Goal: Task Accomplishment & Management: Complete application form

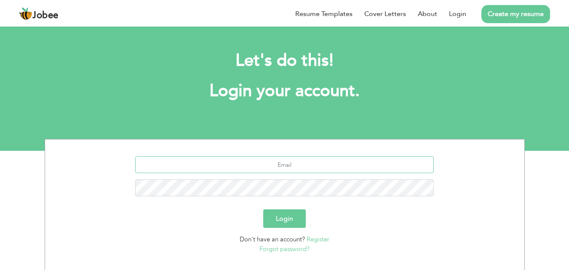
click at [292, 171] on input "text" at bounding box center [284, 164] width 299 height 17
type input "[EMAIL_ADDRESS][DOMAIN_NAME]"
click at [282, 223] on button "Login" at bounding box center [284, 218] width 43 height 19
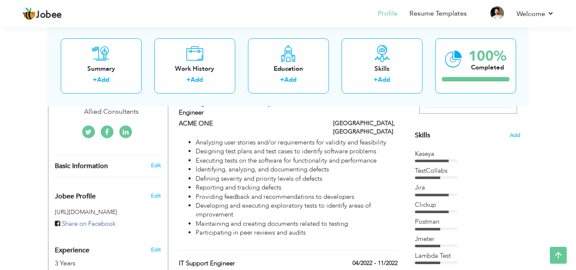
scroll to position [169, 0]
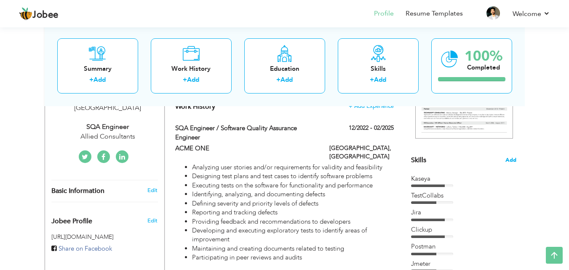
click at [513, 164] on span "Add" at bounding box center [511, 160] width 11 height 8
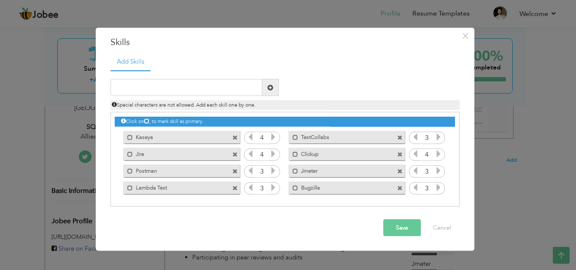
click at [235, 188] on span at bounding box center [234, 187] width 5 height 5
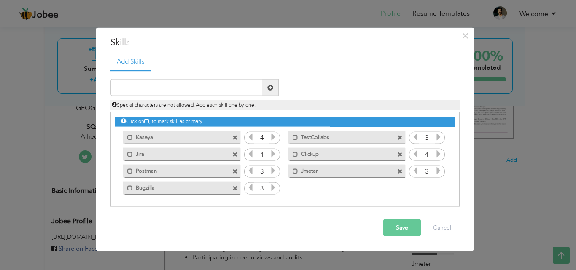
click at [398, 136] on span at bounding box center [399, 137] width 5 height 5
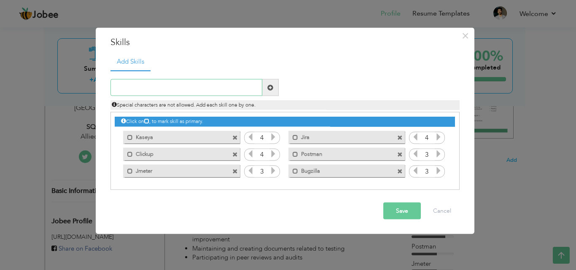
click at [208, 91] on input "text" at bounding box center [186, 87] width 152 height 17
paste input "Selenium (Python, PyCharm)"
type input "Selenium (Python, PyCharm)"
click at [267, 86] on span at bounding box center [270, 87] width 6 height 6
click at [204, 93] on input "text" at bounding box center [186, 87] width 152 height 17
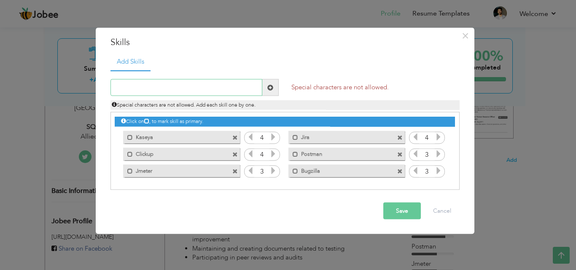
paste input "Selenium (Python, PyCharm)"
drag, startPoint x: 141, startPoint y: 86, endPoint x: 193, endPoint y: 85, distance: 51.9
click at [193, 85] on input "Selenium (Python, PyCharm)" at bounding box center [186, 87] width 152 height 17
type input "Selenium"
click at [273, 85] on span at bounding box center [270, 87] width 16 height 17
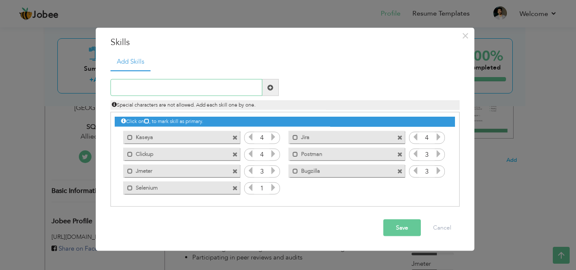
click at [203, 86] on input "text" at bounding box center [186, 87] width 152 height 17
type input "Selenium"
drag, startPoint x: 151, startPoint y: 86, endPoint x: 105, endPoint y: 87, distance: 46.0
click at [105, 87] on div "Selenium" at bounding box center [194, 87] width 181 height 17
click at [159, 94] on input "text" at bounding box center [186, 87] width 152 height 17
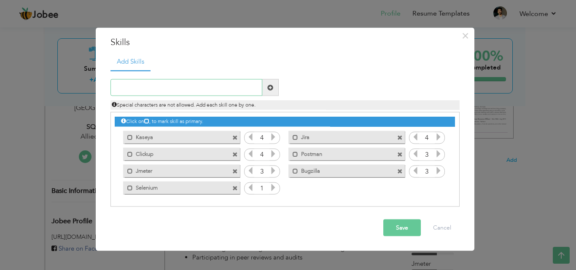
paste input "Cursor"
type input "Cursor"
click at [269, 86] on span at bounding box center [270, 87] width 6 height 6
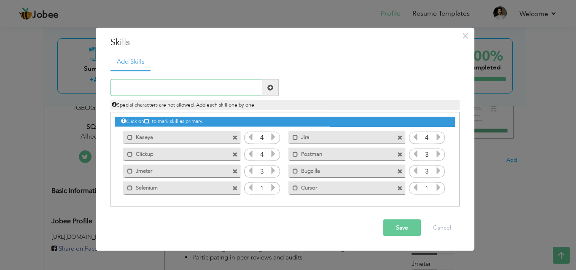
click at [195, 87] on input "text" at bounding box center [186, 87] width 152 height 17
paste input "MySQL"
type input "MySQL"
click at [268, 89] on span at bounding box center [270, 87] width 6 height 6
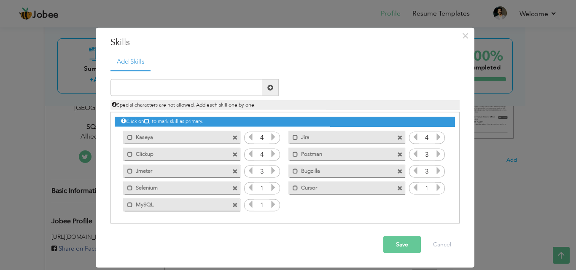
click at [274, 188] on icon at bounding box center [273, 188] width 8 height 8
click at [270, 202] on icon at bounding box center [273, 205] width 8 height 8
click at [436, 186] on icon at bounding box center [439, 188] width 8 height 8
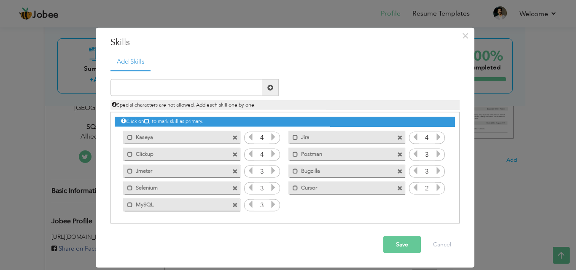
click at [436, 186] on icon at bounding box center [439, 188] width 8 height 8
click at [197, 91] on input "text" at bounding box center [186, 87] width 152 height 17
paste input "WordPress"
type input "WordPress"
click at [274, 89] on span at bounding box center [270, 87] width 16 height 17
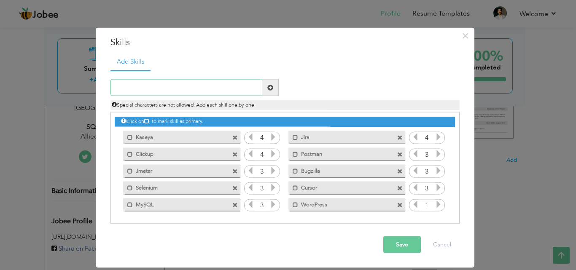
click at [210, 87] on input "text" at bounding box center [186, 87] width 152 height 17
paste input "Microsoft Office"
type input "Microsoft Office"
drag, startPoint x: 270, startPoint y: 89, endPoint x: 272, endPoint y: 105, distance: 16.2
click at [270, 89] on span at bounding box center [270, 87] width 6 height 6
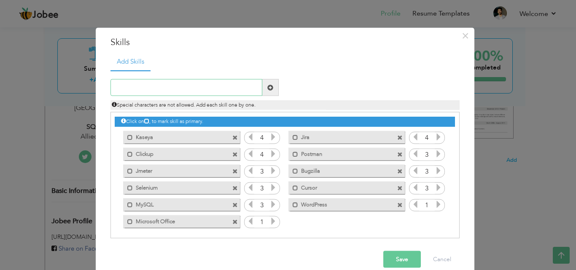
click at [198, 85] on input "text" at bounding box center [186, 87] width 152 height 17
paste input "HTML"
type input "HTML"
click at [269, 90] on span at bounding box center [270, 87] width 6 height 6
click at [215, 89] on input "text" at bounding box center [186, 87] width 152 height 17
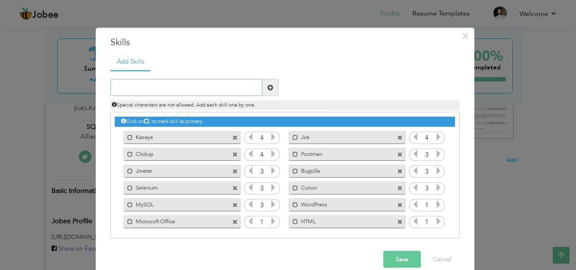
paste input "CSS"
type input "CSS"
click at [268, 85] on span at bounding box center [270, 87] width 6 height 6
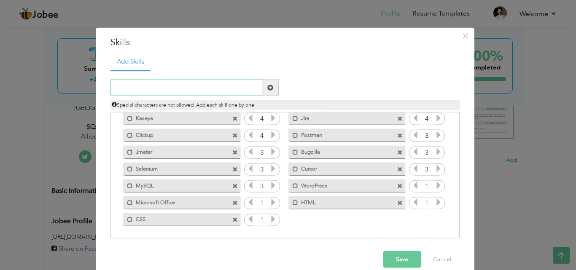
click at [182, 87] on input "text" at bounding box center [186, 87] width 152 height 17
paste input "JavaScript"
type input "JavaScript"
click at [271, 90] on span at bounding box center [270, 87] width 16 height 17
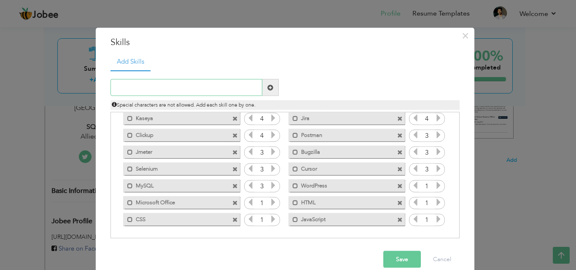
click at [207, 89] on input "text" at bounding box center [186, 87] width 152 height 17
paste input "Python"
type input "Python"
click at [267, 86] on span at bounding box center [270, 87] width 6 height 6
click at [269, 203] on icon at bounding box center [273, 203] width 8 height 8
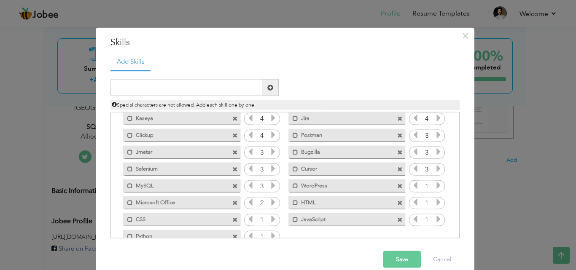
click at [269, 203] on icon at bounding box center [273, 203] width 8 height 8
click at [269, 217] on icon at bounding box center [273, 219] width 8 height 8
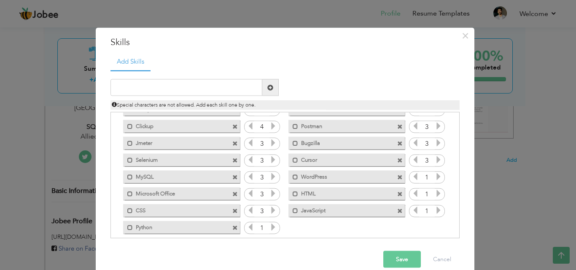
scroll to position [36, 0]
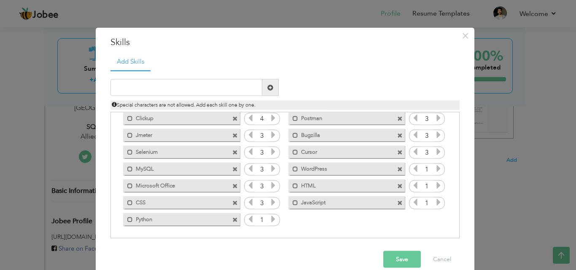
click at [270, 222] on icon at bounding box center [273, 219] width 8 height 8
click at [435, 168] on icon at bounding box center [439, 169] width 8 height 8
click at [435, 184] on icon at bounding box center [439, 186] width 8 height 8
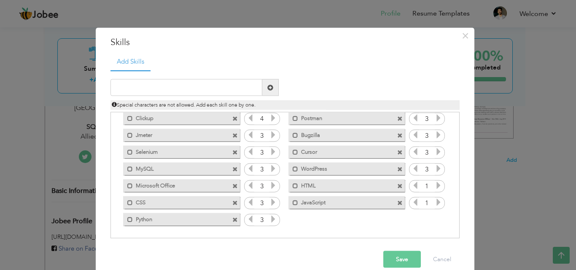
click at [435, 184] on icon at bounding box center [439, 186] width 8 height 8
click at [437, 202] on icon at bounding box center [439, 203] width 8 height 8
click at [233, 91] on input "text" at bounding box center [186, 87] width 152 height 17
paste input "WordPress"
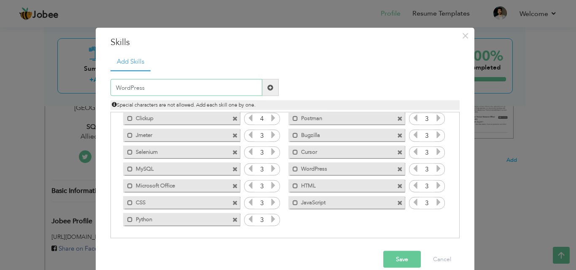
type input "WordPress"
click at [270, 88] on span at bounding box center [270, 87] width 16 height 17
click at [248, 90] on input "text" at bounding box center [186, 87] width 152 height 17
paste input "• Microsoft Office"
drag, startPoint x: 116, startPoint y: 87, endPoint x: 134, endPoint y: 108, distance: 27.3
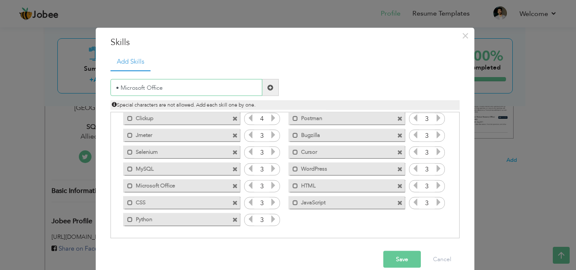
click at [116, 87] on input "• Microsoft Office" at bounding box center [186, 87] width 152 height 17
type input "Microsoft Office"
click at [268, 88] on span at bounding box center [270, 87] width 6 height 6
click at [220, 91] on input "text" at bounding box center [186, 87] width 152 height 17
paste input "Manual Testing"
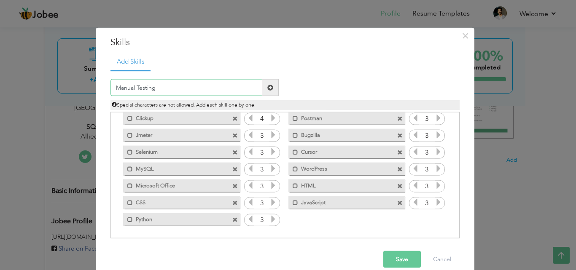
type input "Manual Testing"
click at [265, 92] on span at bounding box center [270, 87] width 16 height 17
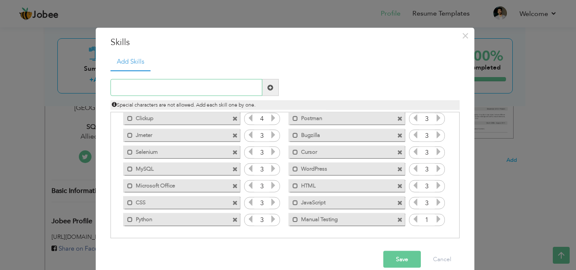
click at [199, 88] on input "text" at bounding box center [186, 87] width 152 height 17
paste input "Test Case Design & Execution"
click at [164, 84] on input "Test Case Design & Execution" at bounding box center [186, 87] width 152 height 17
type input "Test Case Design and Execution"
click at [267, 89] on span at bounding box center [270, 87] width 6 height 6
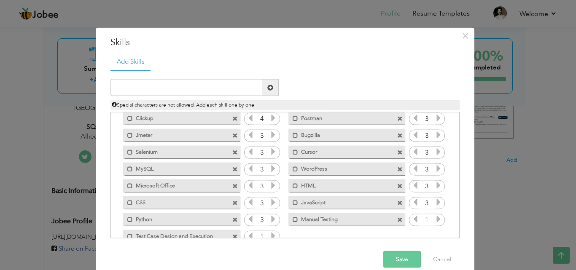
scroll to position [53, 0]
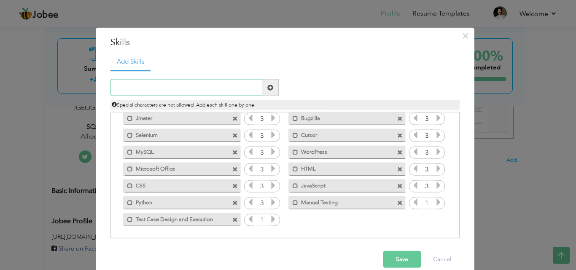
click at [170, 88] on input "text" at bounding box center [186, 87] width 152 height 17
paste input "Bug Reporting & Defect Tracking"
drag, startPoint x: 155, startPoint y: 90, endPoint x: 162, endPoint y: 101, distance: 12.9
click at [155, 90] on input "Bug Reporting & Defect Tracking" at bounding box center [186, 87] width 152 height 17
type input "Bug Reporting and Defect Tracking"
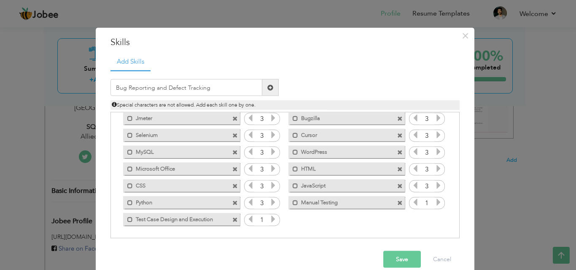
click at [267, 89] on span at bounding box center [270, 87] width 6 height 6
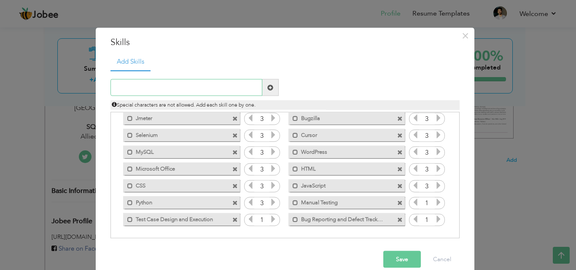
click at [198, 93] on input "text" at bounding box center [186, 87] width 152 height 17
paste input "Problem Solving & Attention to Detail"
click at [160, 88] on input "Problem Solving & Attention to Detail" at bounding box center [186, 87] width 152 height 17
type input "Problem Solving and Attention to Detail"
click at [267, 90] on span at bounding box center [270, 87] width 6 height 6
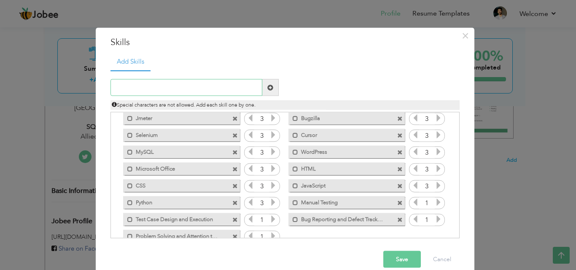
click at [172, 90] on input "text" at bounding box center [186, 87] width 152 height 17
type input "Test Plan"
click at [262, 87] on span at bounding box center [270, 87] width 16 height 17
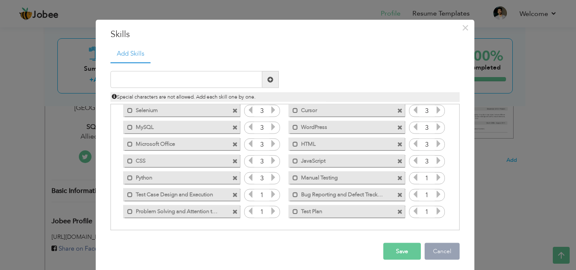
scroll to position [13, 0]
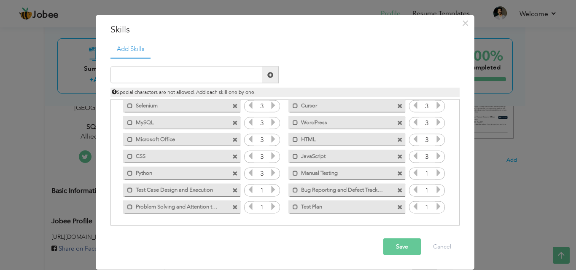
click at [269, 191] on icon at bounding box center [273, 190] width 8 height 8
click at [270, 210] on icon at bounding box center [273, 207] width 8 height 8
click at [437, 173] on icon at bounding box center [439, 173] width 8 height 8
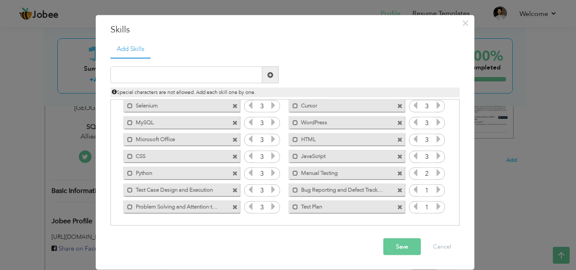
click at [437, 173] on icon at bounding box center [439, 173] width 8 height 8
click at [437, 191] on icon at bounding box center [439, 190] width 8 height 8
click at [436, 208] on icon at bounding box center [439, 207] width 8 height 8
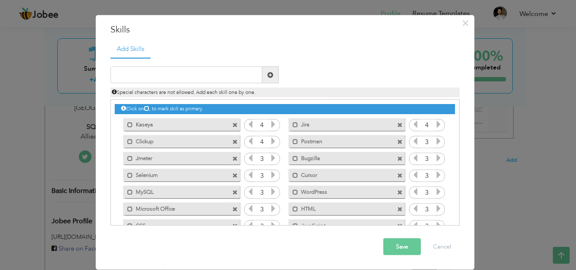
scroll to position [70, 0]
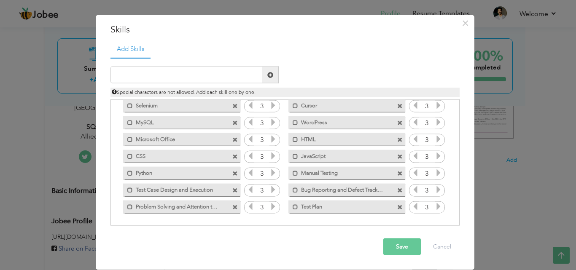
click at [401, 252] on button "Save" at bounding box center [402, 247] width 38 height 17
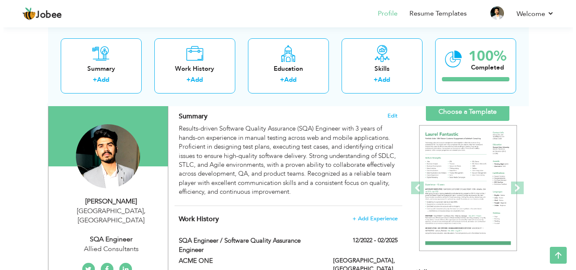
scroll to position [113, 0]
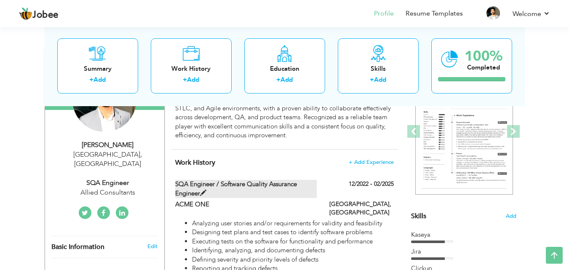
click at [204, 190] on span at bounding box center [203, 193] width 6 height 6
type input "SQA Engineer / Software Quality Assurance Engineer"
type input "ACME ONE"
type input "12/2022"
type input "02/2025"
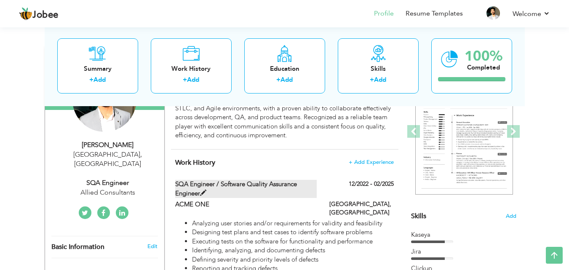
type input "[GEOGRAPHIC_DATA]"
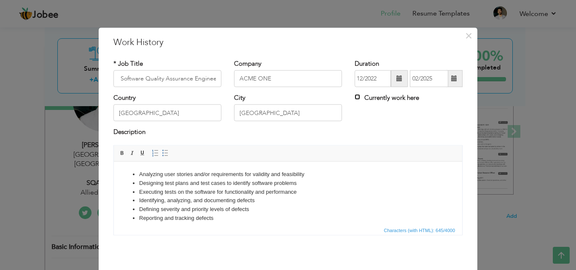
scroll to position [0, 0]
click at [354, 98] on input "Currently work here" at bounding box center [356, 96] width 5 height 5
checkbox input "true"
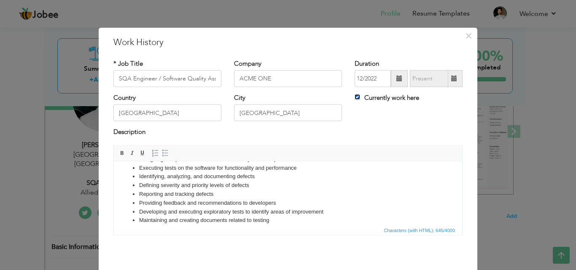
scroll to position [41, 0]
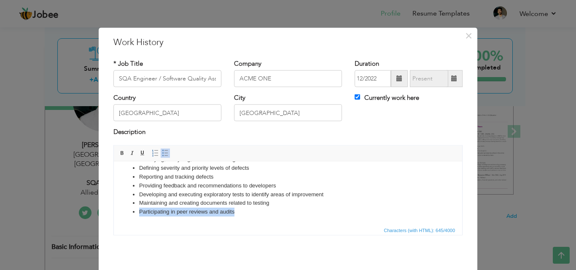
drag, startPoint x: 238, startPoint y: 212, endPoint x: 130, endPoint y: 208, distance: 108.4
click at [130, 208] on ul "Analyzing user stories and/or requirements for validity and feasibility Designi…" at bounding box center [287, 173] width 331 height 88
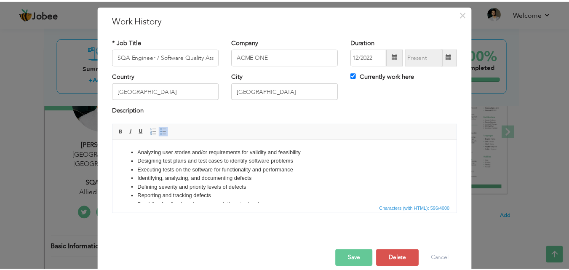
scroll to position [33, 0]
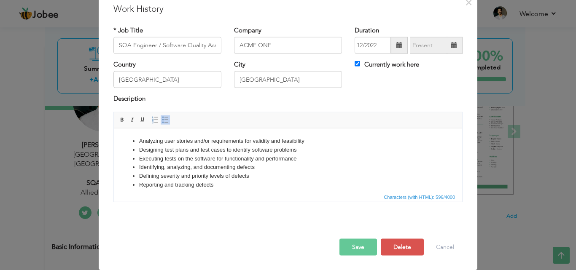
click at [362, 243] on button "Save" at bounding box center [358, 247] width 38 height 17
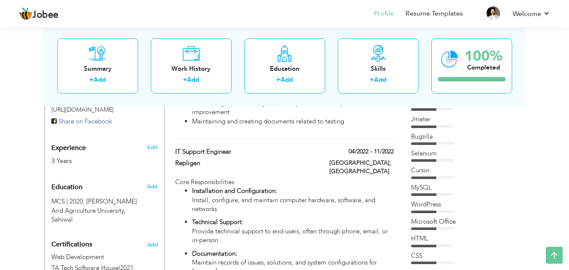
scroll to position [56, 0]
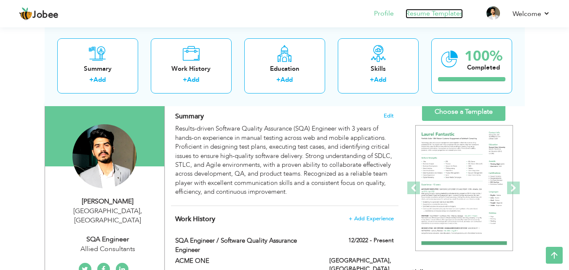
click at [429, 18] on link "Resume Templates" at bounding box center [434, 14] width 57 height 10
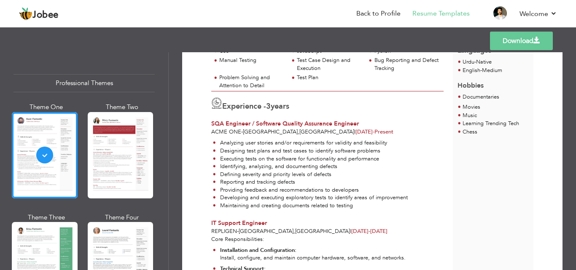
scroll to position [225, 0]
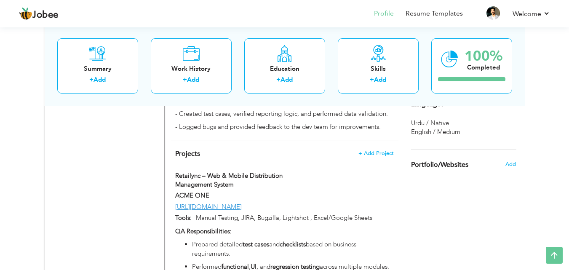
scroll to position [647, 0]
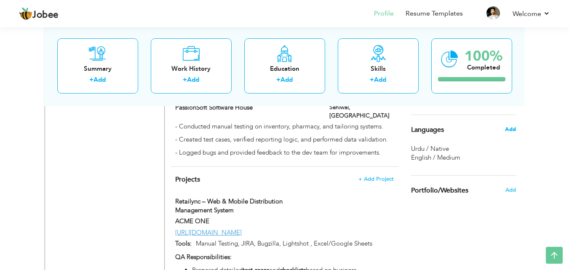
click at [516, 130] on span "Add" at bounding box center [510, 130] width 11 height 8
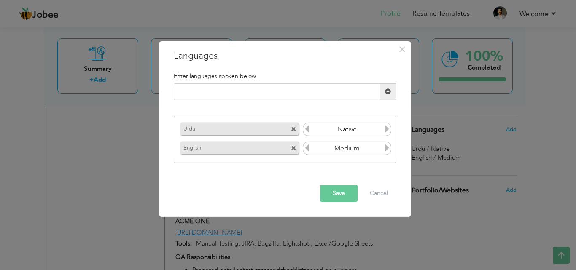
click at [389, 146] on icon at bounding box center [387, 148] width 8 height 8
click at [306, 148] on icon at bounding box center [307, 148] width 8 height 8
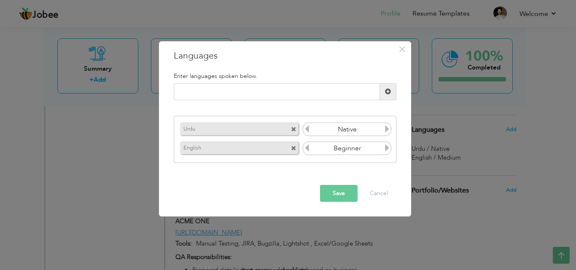
click at [386, 150] on icon at bounding box center [387, 148] width 8 height 8
click at [305, 145] on icon at bounding box center [307, 148] width 8 height 8
click at [338, 189] on button "Save" at bounding box center [339, 193] width 38 height 17
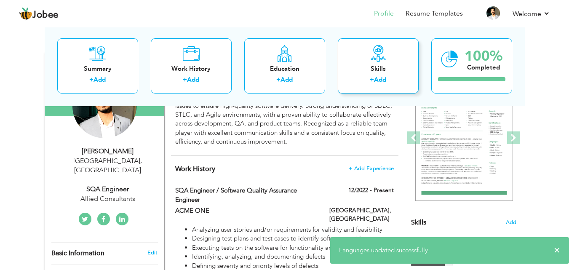
scroll to position [0, 0]
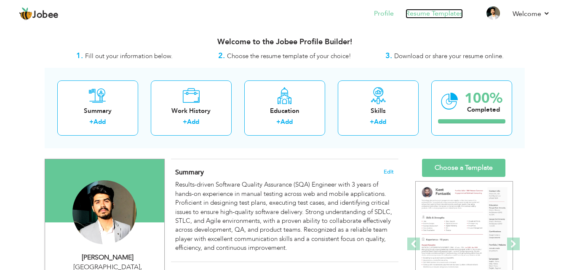
click at [435, 12] on link "Resume Templates" at bounding box center [434, 14] width 57 height 10
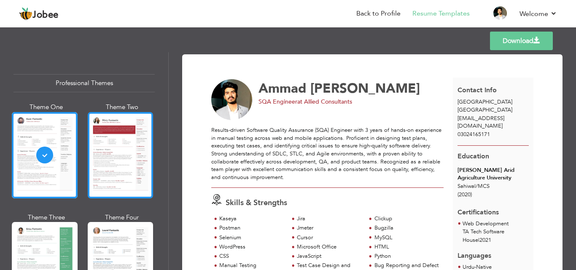
click at [126, 155] on div at bounding box center [121, 155] width 66 height 86
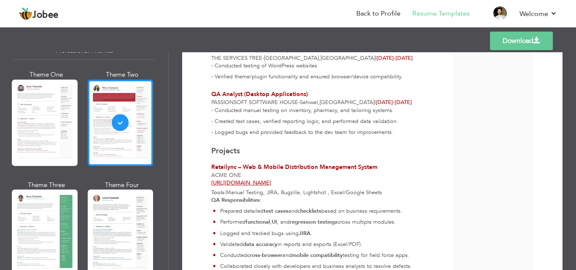
scroll to position [56, 0]
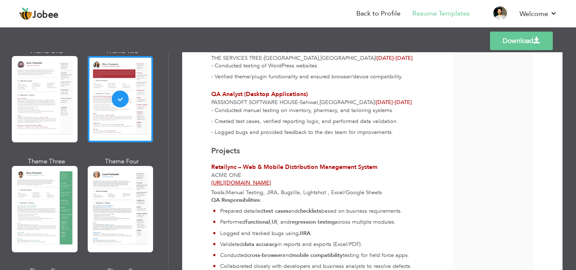
click at [134, 197] on div at bounding box center [121, 209] width 66 height 86
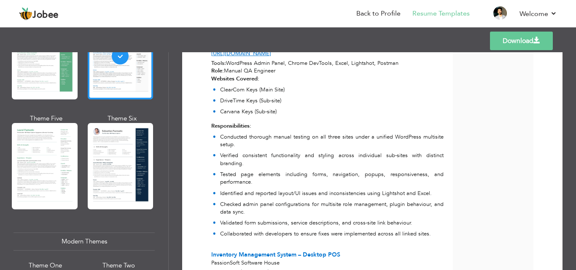
scroll to position [225, 0]
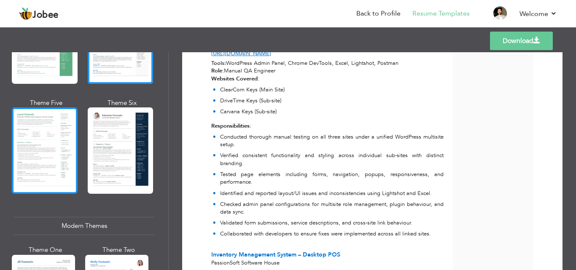
click at [59, 166] on div at bounding box center [45, 150] width 66 height 86
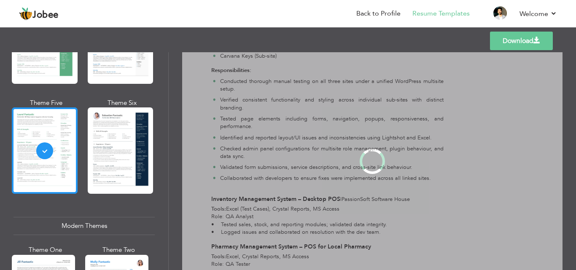
scroll to position [0, 0]
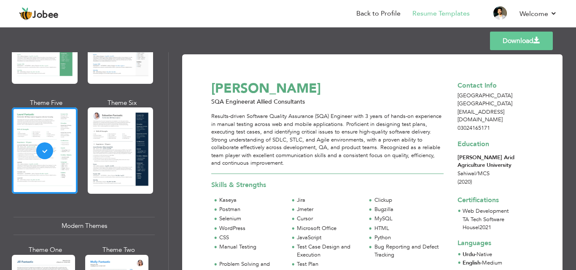
click at [129, 156] on div at bounding box center [121, 150] width 66 height 86
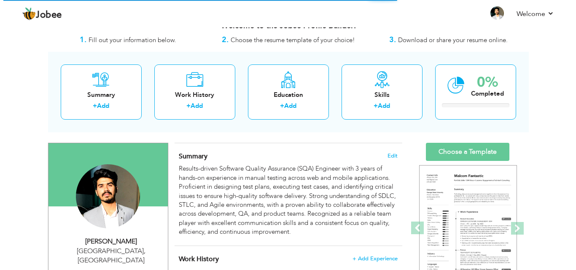
scroll to position [113, 0]
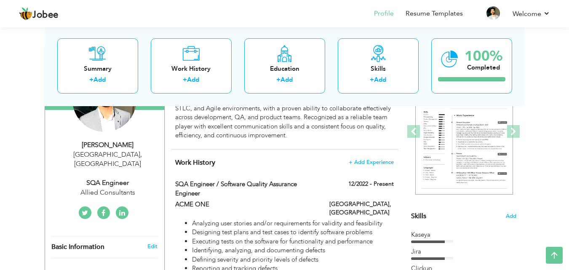
click at [107, 188] on div "Allied Consultants" at bounding box center [107, 193] width 113 height 10
type input "Ammad"
type input "Hassan"
type input "03024165171"
select select "number:166"
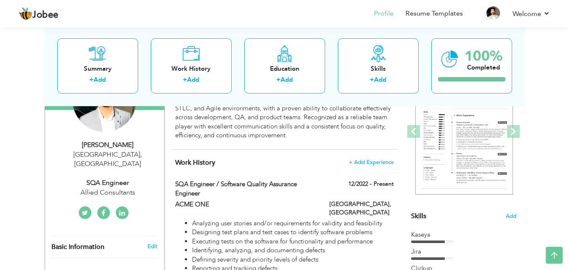
type input "[GEOGRAPHIC_DATA]"
select select "number:5"
type input "Allied Consultants"
type input "SQA Engineer"
type input "https://www.linkedin.com/in/ammad-hassan-0a55b3230/"
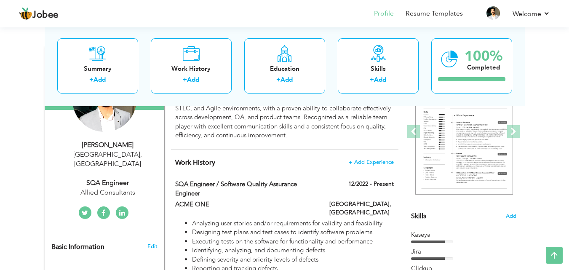
type input "https://www.facebook.com/m.03024165171"
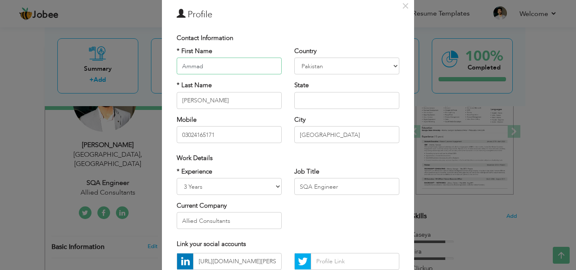
scroll to position [56, 0]
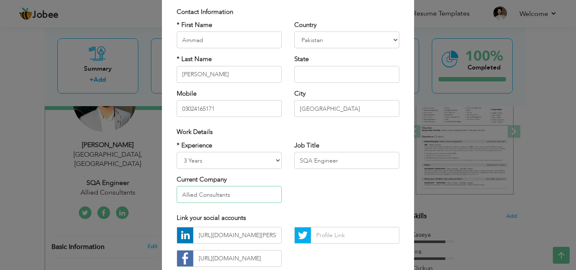
drag, startPoint x: 239, startPoint y: 196, endPoint x: 163, endPoint y: 196, distance: 76.7
click at [163, 196] on div "× Profile Contact Information * First Name Ammad * Last Name Hassan Mobile" at bounding box center [288, 147] width 252 height 353
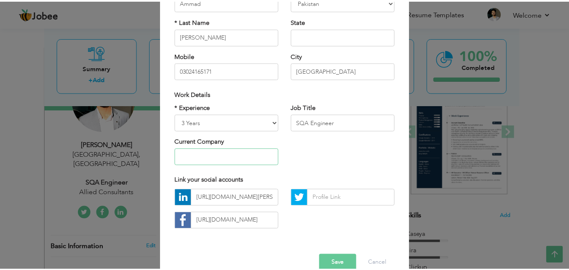
scroll to position [110, 0]
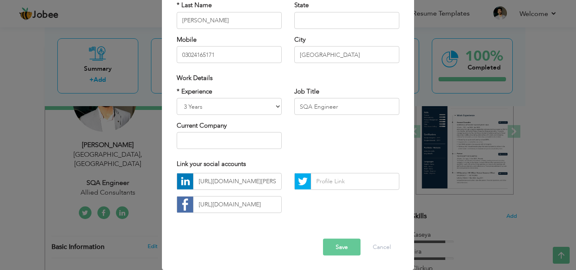
click at [340, 251] on button "Save" at bounding box center [342, 247] width 38 height 17
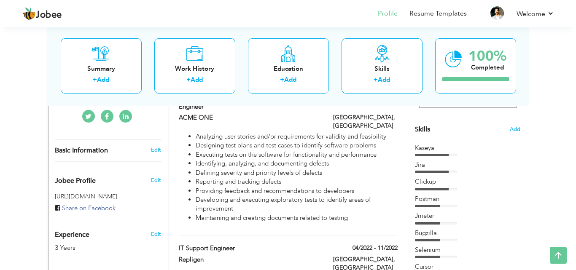
scroll to position [113, 0]
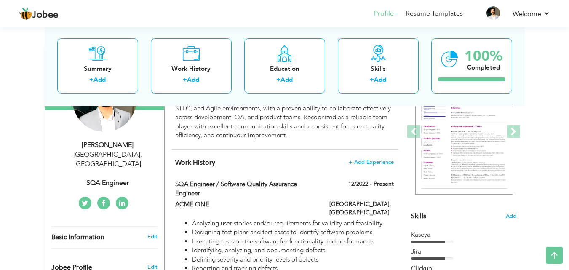
click at [109, 149] on div "[PERSON_NAME]" at bounding box center [107, 145] width 113 height 10
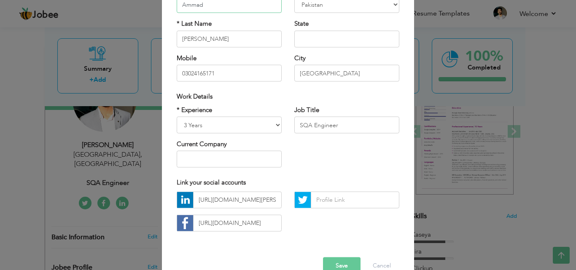
scroll to position [110, 0]
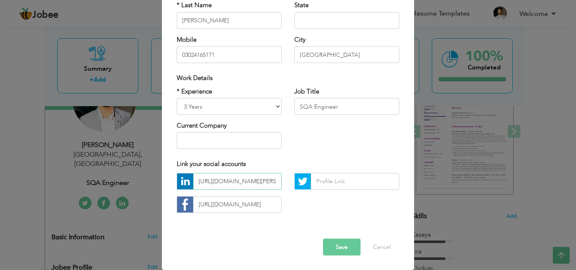
click at [244, 181] on input "https://www.linkedin.com/in/ammad-hassan-0a55b3230/" at bounding box center [237, 181] width 89 height 17
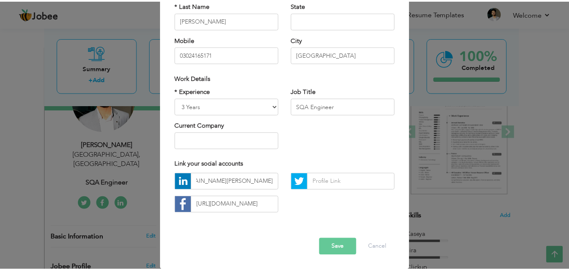
scroll to position [0, 0]
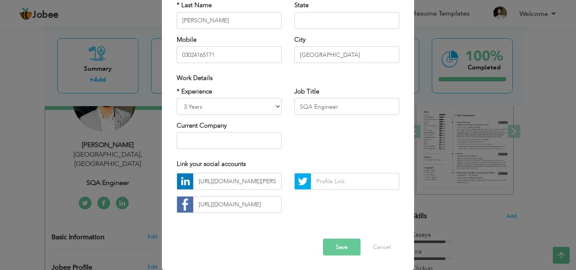
click at [326, 246] on button "Save" at bounding box center [342, 247] width 38 height 17
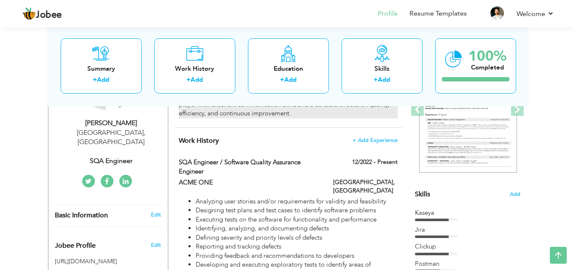
scroll to position [169, 0]
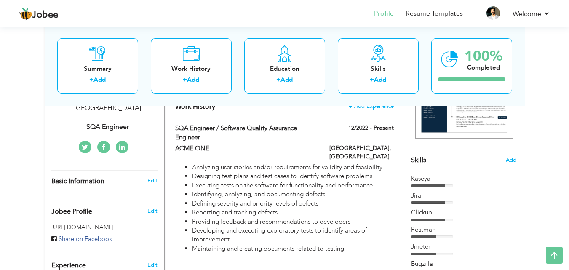
click at [159, 177] on div "Edit" at bounding box center [154, 181] width 20 height 8
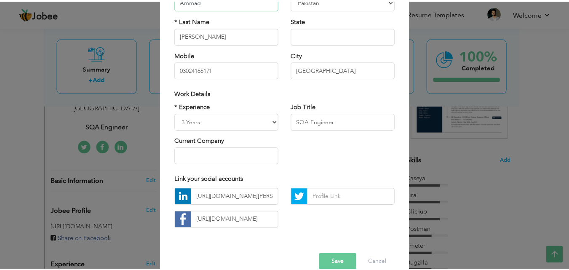
scroll to position [110, 0]
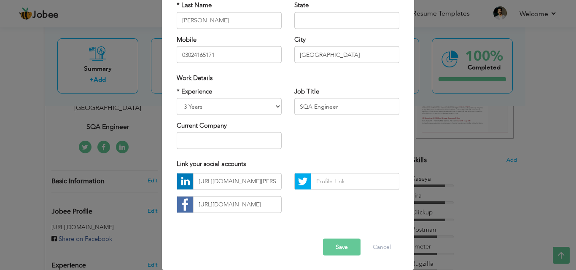
click at [346, 246] on button "Save" at bounding box center [342, 247] width 38 height 17
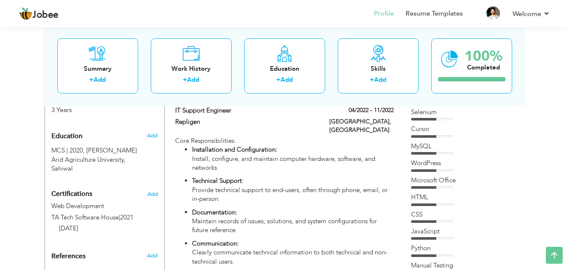
scroll to position [393, 0]
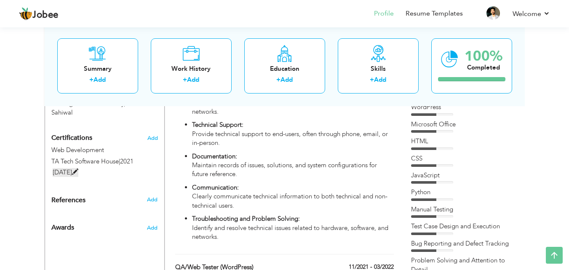
click at [64, 168] on label "[DATE]" at bounding box center [66, 172] width 26 height 9
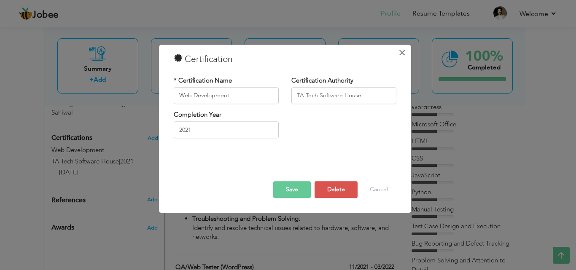
click at [404, 51] on span "×" at bounding box center [401, 52] width 7 height 15
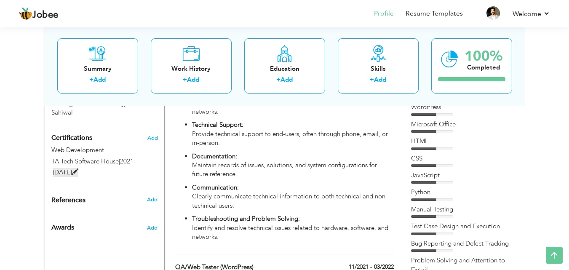
click at [69, 168] on label "[DATE]" at bounding box center [66, 172] width 26 height 9
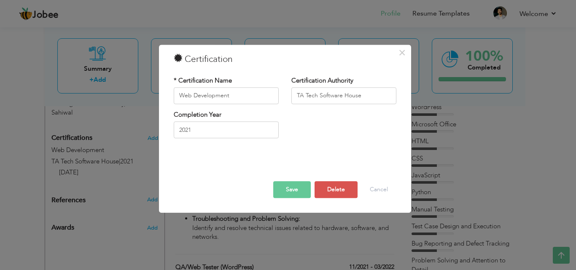
click at [394, 51] on div "× Certification * Certification Name Web Development Certification Authority TA…" at bounding box center [285, 129] width 252 height 168
drag, startPoint x: 402, startPoint y: 52, endPoint x: 403, endPoint y: 57, distance: 4.7
click at [402, 52] on span "×" at bounding box center [401, 52] width 7 height 15
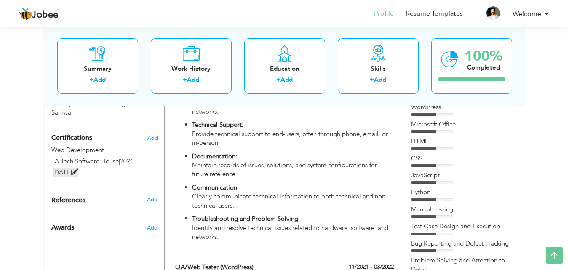
click at [72, 169] on span at bounding box center [75, 172] width 6 height 6
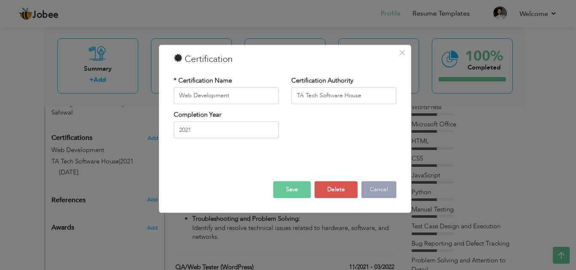
click at [373, 194] on button "Cancel" at bounding box center [378, 189] width 35 height 17
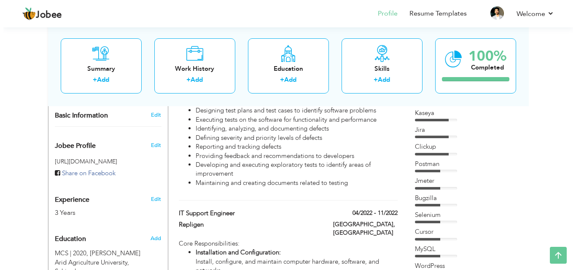
scroll to position [225, 0]
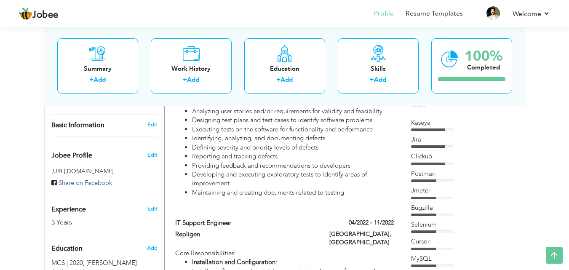
click at [157, 121] on h3 "Edit" at bounding box center [153, 125] width 10 height 8
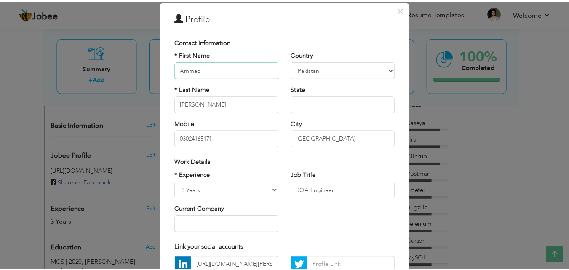
scroll to position [0, 0]
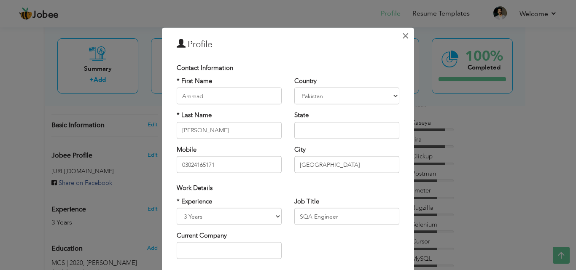
click at [402, 36] on span "×" at bounding box center [405, 35] width 7 height 15
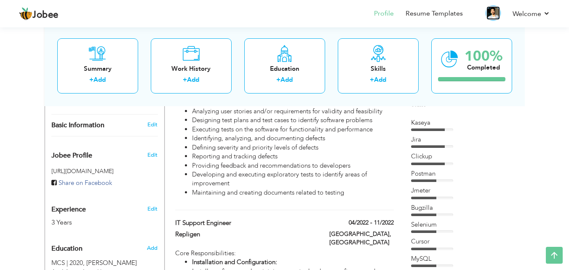
click at [493, 14] on img at bounding box center [493, 12] width 13 height 13
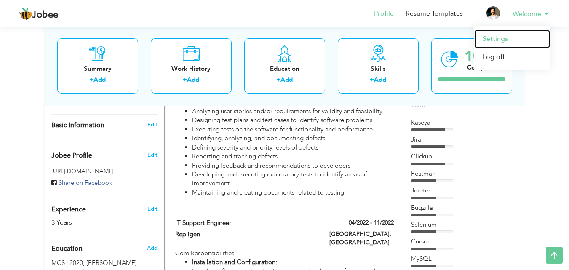
click at [505, 38] on link "Settings" at bounding box center [513, 39] width 76 height 18
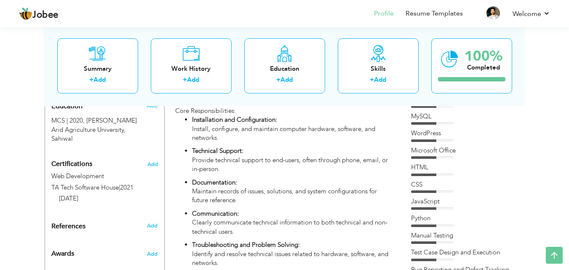
scroll to position [393, 0]
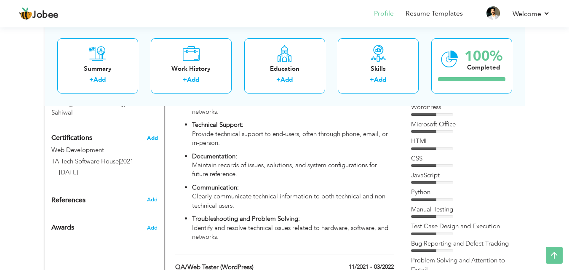
click at [154, 135] on span "Add" at bounding box center [152, 138] width 11 height 6
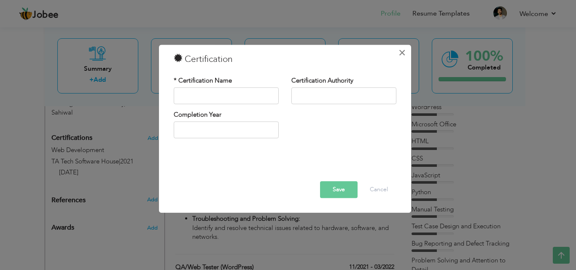
drag, startPoint x: 405, startPoint y: 55, endPoint x: 363, endPoint y: 73, distance: 46.1
click at [405, 55] on span "×" at bounding box center [401, 52] width 7 height 15
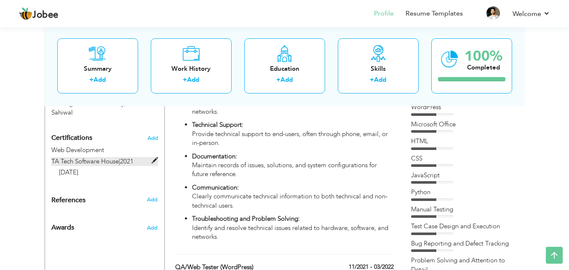
click at [145, 157] on label "TA Tech Software House | 2021" at bounding box center [104, 161] width 107 height 9
type input "Web Development"
type input "TA Tech Software House"
type input "2021"
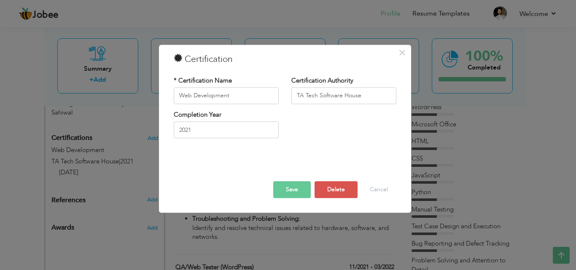
click at [301, 192] on button "Save" at bounding box center [292, 189] width 38 height 17
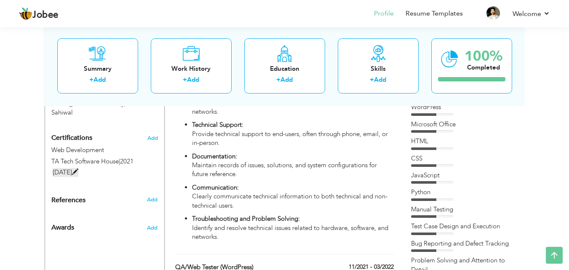
click at [58, 168] on label "14-Jan-1996" at bounding box center [66, 172] width 26 height 9
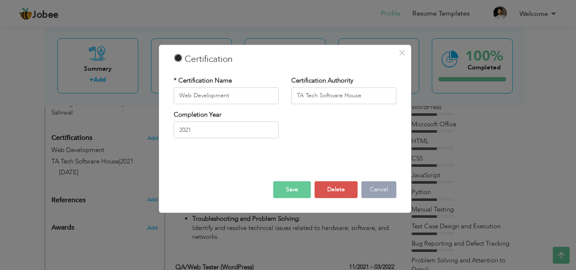
click at [361, 188] on button "Cancel" at bounding box center [378, 189] width 35 height 17
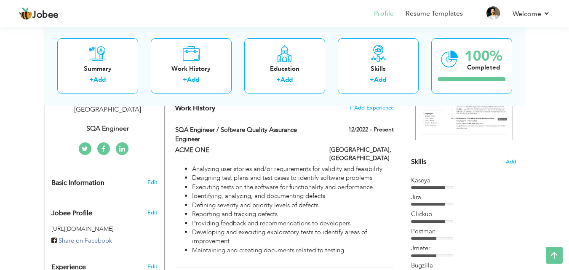
scroll to position [142, 0]
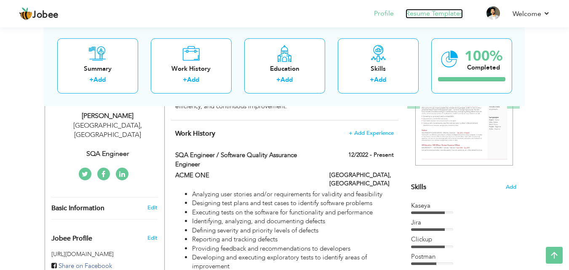
click at [428, 13] on link "Resume Templates" at bounding box center [434, 14] width 57 height 10
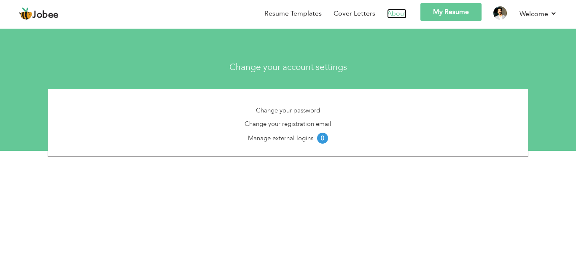
click at [403, 16] on link "About" at bounding box center [396, 14] width 19 height 10
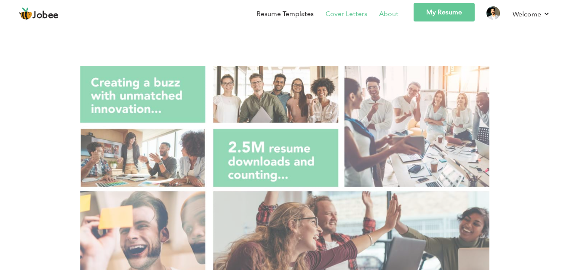
click at [356, 15] on link "Cover Letters" at bounding box center [347, 14] width 42 height 10
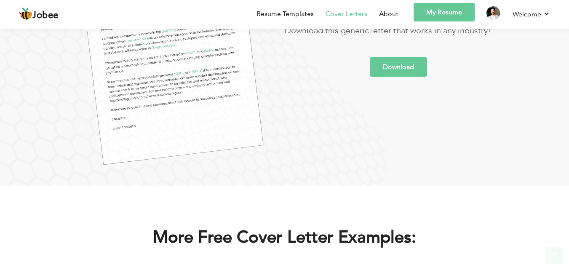
scroll to position [225, 0]
click at [392, 62] on link "Download" at bounding box center [398, 66] width 57 height 19
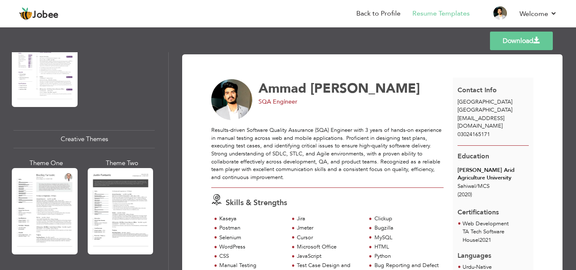
scroll to position [956, 0]
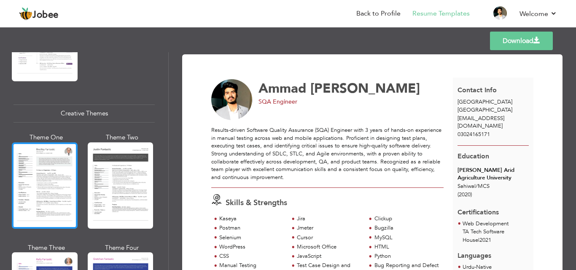
click at [63, 165] on div at bounding box center [45, 185] width 66 height 86
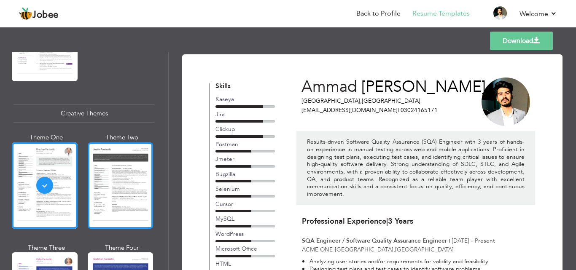
click at [103, 151] on div at bounding box center [121, 185] width 66 height 86
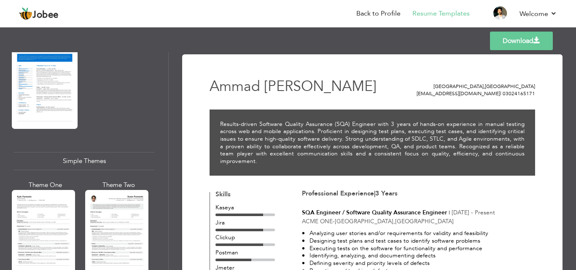
scroll to position [1405, 0]
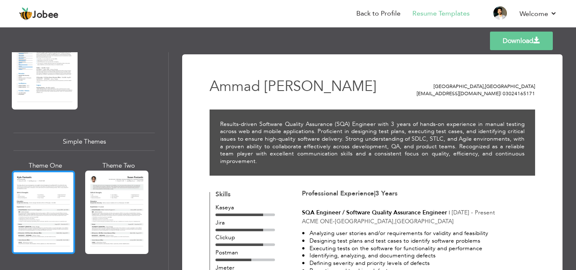
click at [47, 181] on div at bounding box center [43, 212] width 63 height 83
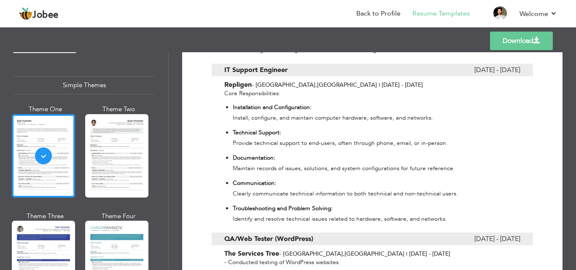
scroll to position [1501, 0]
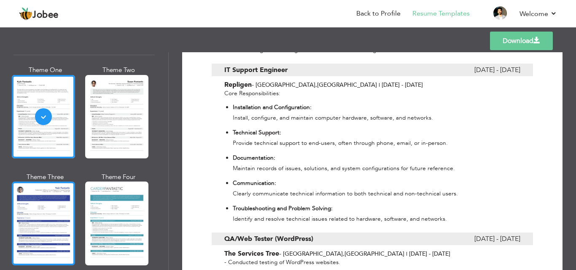
click at [57, 189] on div at bounding box center [43, 223] width 63 height 83
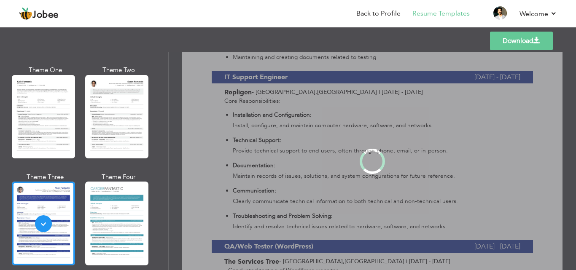
scroll to position [0, 0]
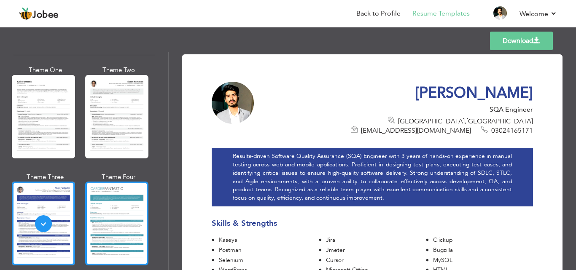
click at [127, 198] on div at bounding box center [116, 223] width 63 height 83
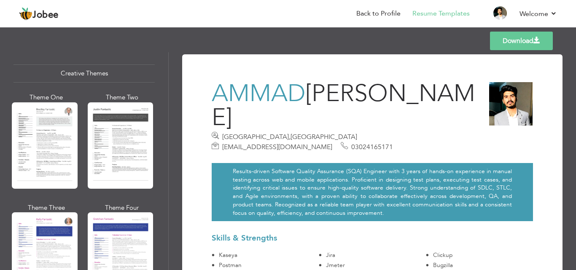
scroll to position [995, 0]
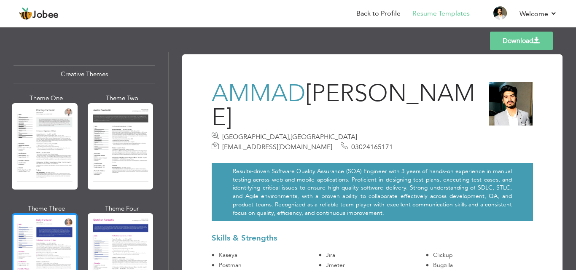
click at [65, 216] on div at bounding box center [45, 256] width 66 height 86
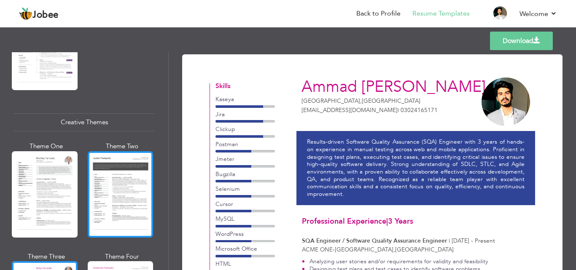
scroll to position [714, 0]
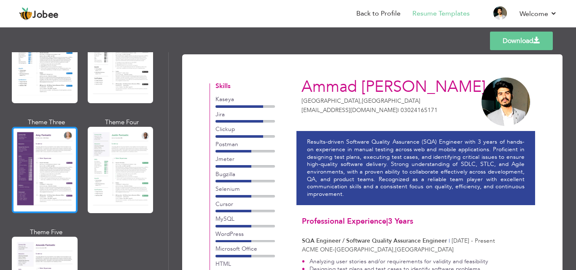
click at [54, 168] on div at bounding box center [45, 170] width 66 height 86
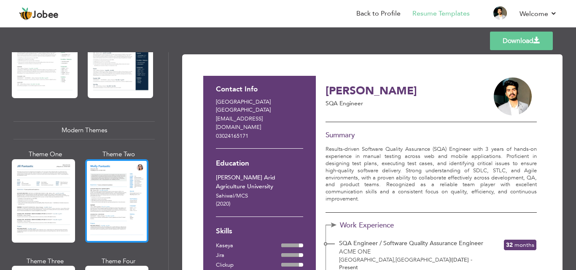
scroll to position [0, 0]
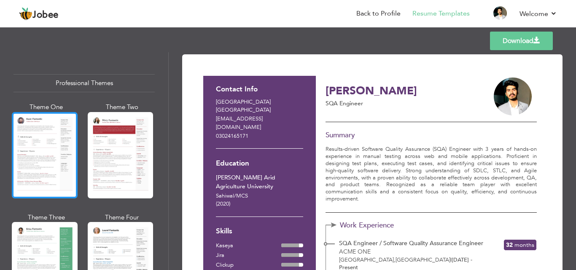
click at [68, 161] on div at bounding box center [45, 155] width 66 height 86
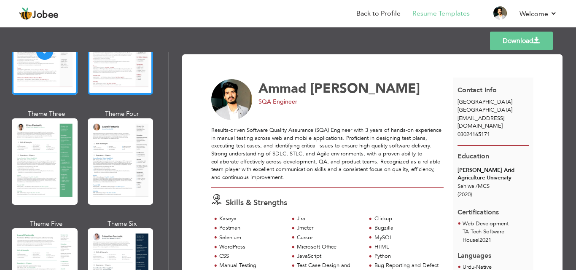
scroll to position [113, 0]
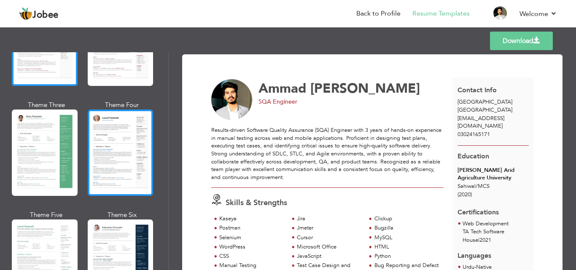
click at [122, 159] on div at bounding box center [121, 153] width 66 height 86
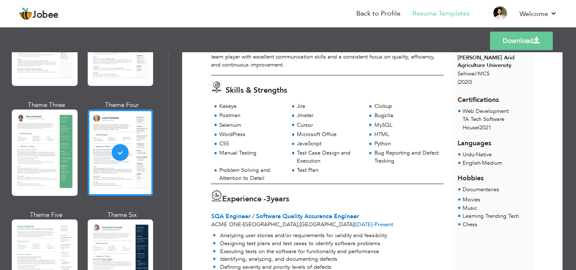
click at [542, 46] on link "Download" at bounding box center [521, 41] width 63 height 19
